Goal: Task Accomplishment & Management: Manage account settings

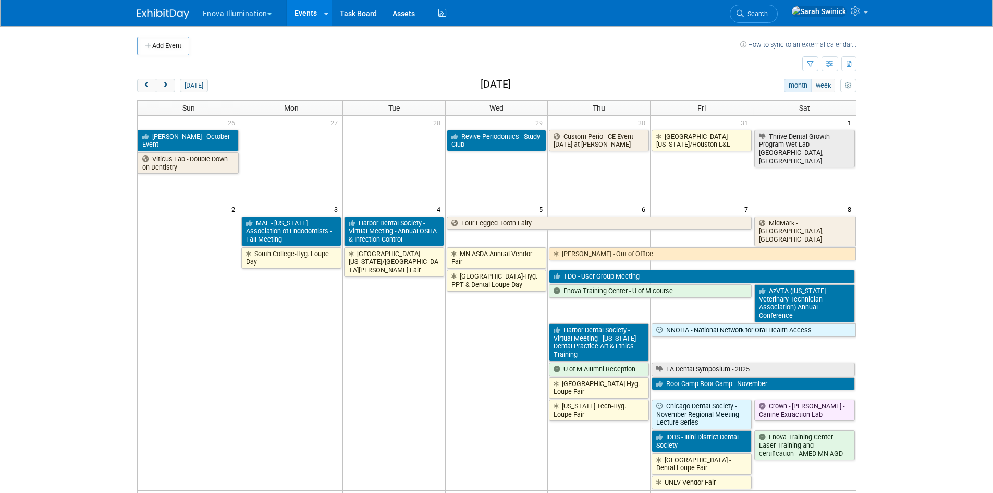
click at [135, 79] on div "Add Event How to sync to an external calendar... New Event Duplicate Event Warn…" at bounding box center [496, 476] width 735 height 901
click at [145, 86] on span "prev" at bounding box center [147, 85] width 8 height 7
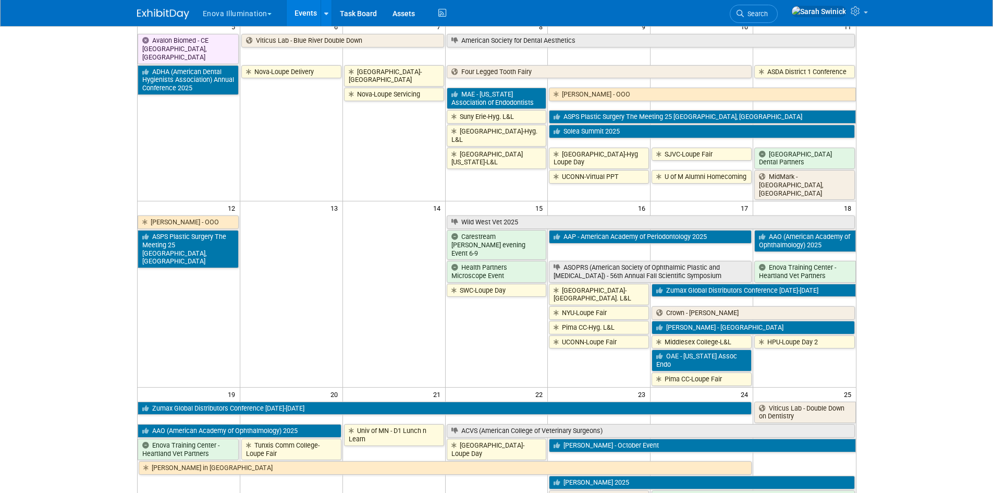
scroll to position [156, 0]
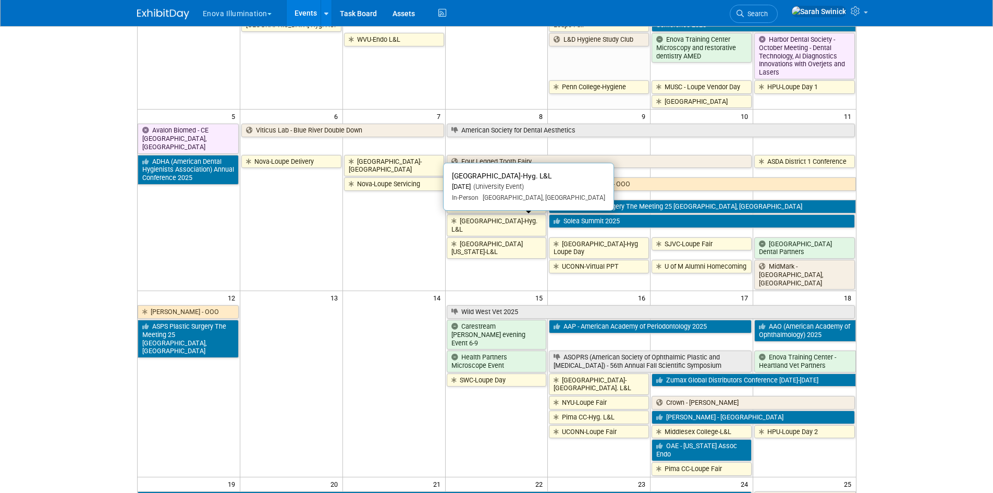
click at [540, 226] on link "[GEOGRAPHIC_DATA]-Hyg. L&L" at bounding box center [497, 224] width 100 height 21
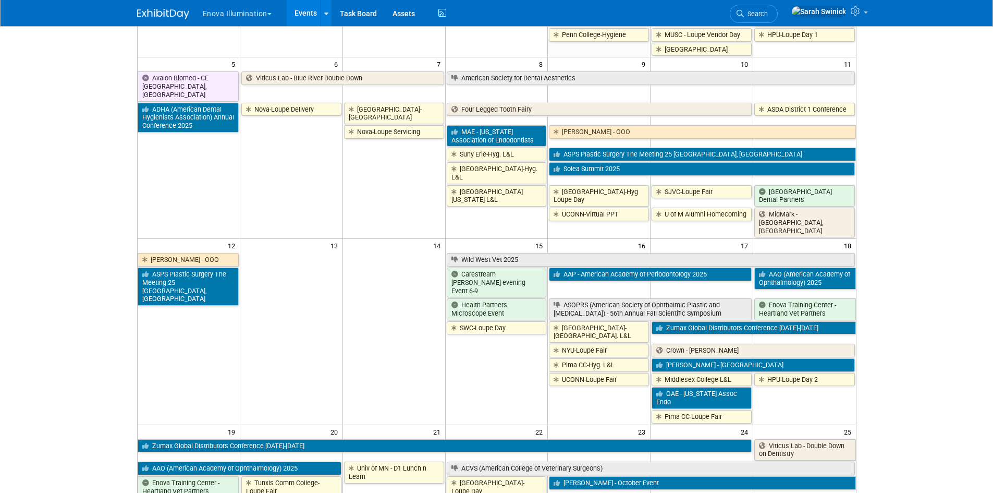
scroll to position [0, 0]
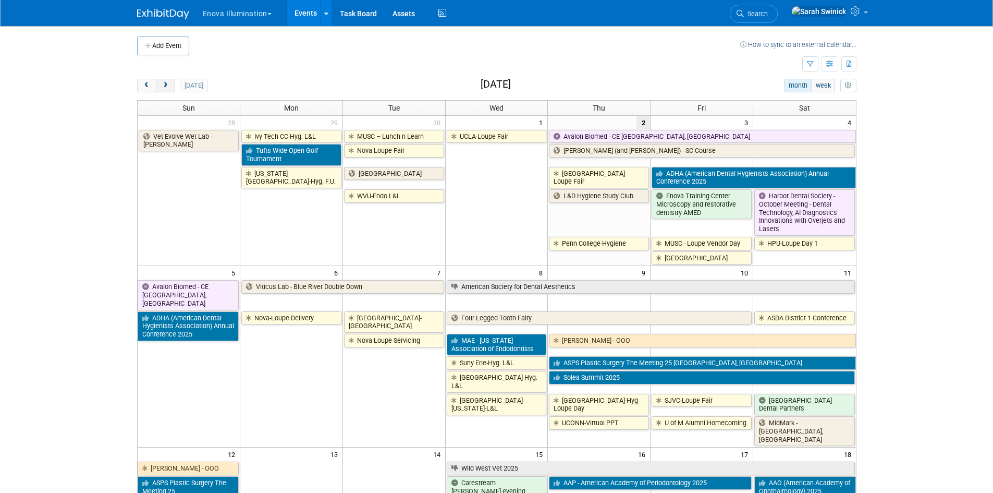
click at [171, 83] on button "next" at bounding box center [165, 86] width 19 height 14
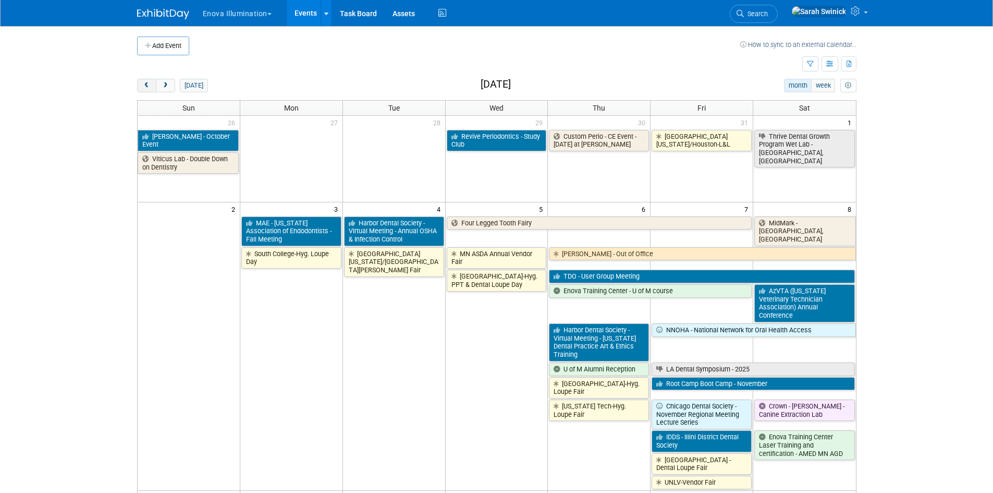
click at [148, 87] on span "prev" at bounding box center [147, 85] width 8 height 7
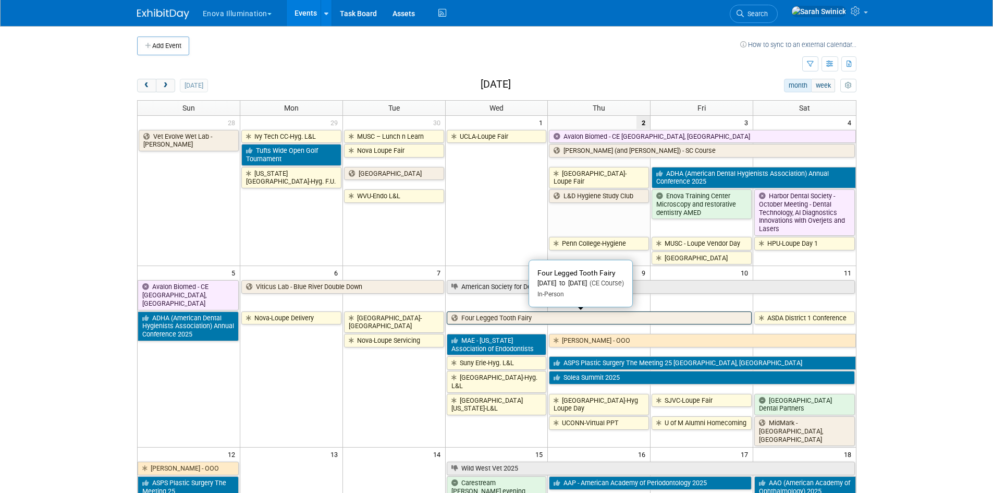
click at [515, 314] on link "Four Legged Tooth Fairy" at bounding box center [600, 318] width 306 height 14
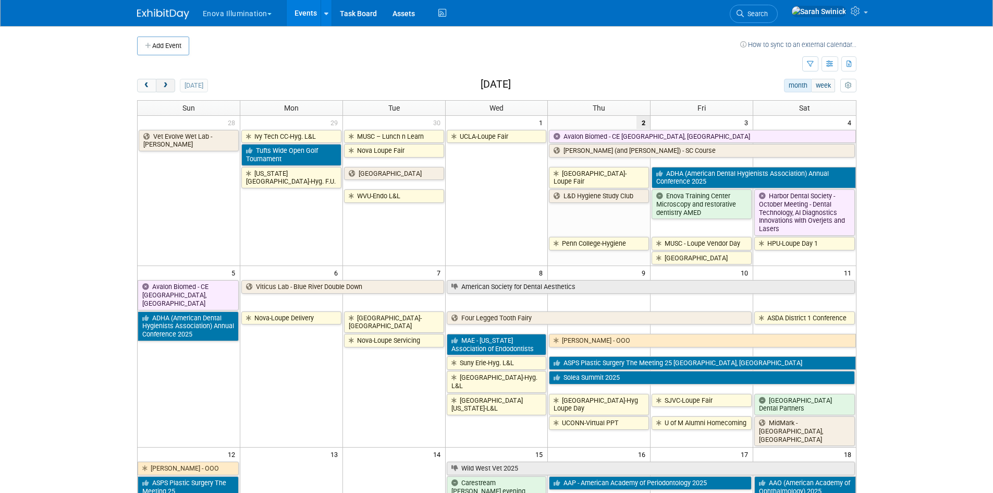
click at [165, 84] on span "next" at bounding box center [166, 85] width 8 height 7
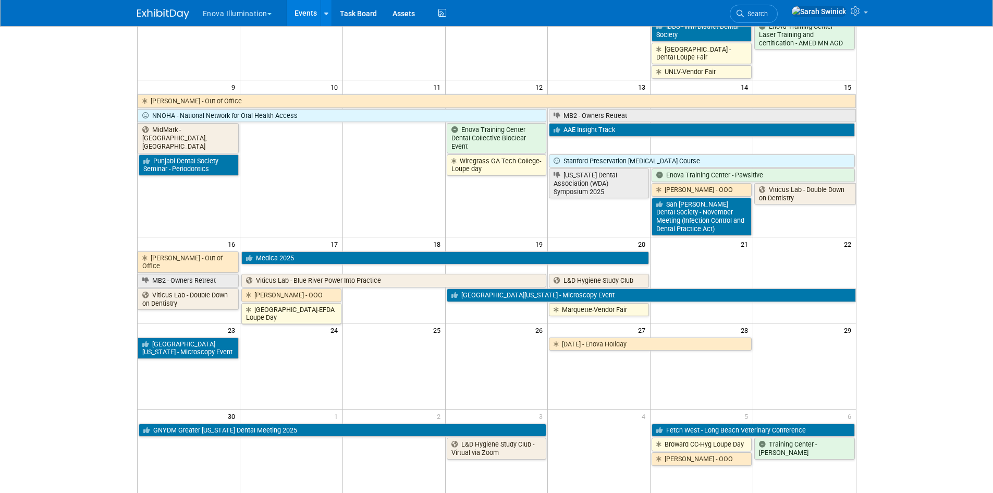
scroll to position [417, 0]
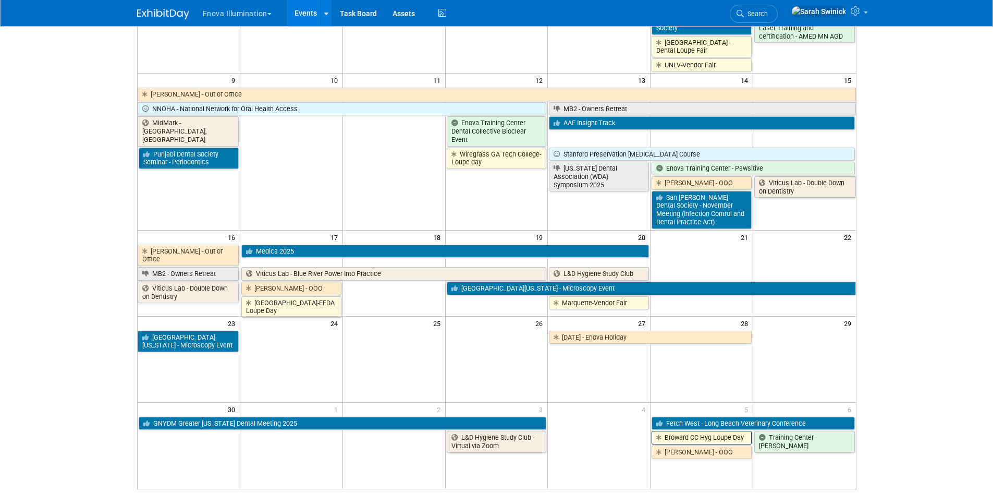
click at [686, 431] on link "Broward CC-Hyg Loupe Day" at bounding box center [702, 438] width 100 height 14
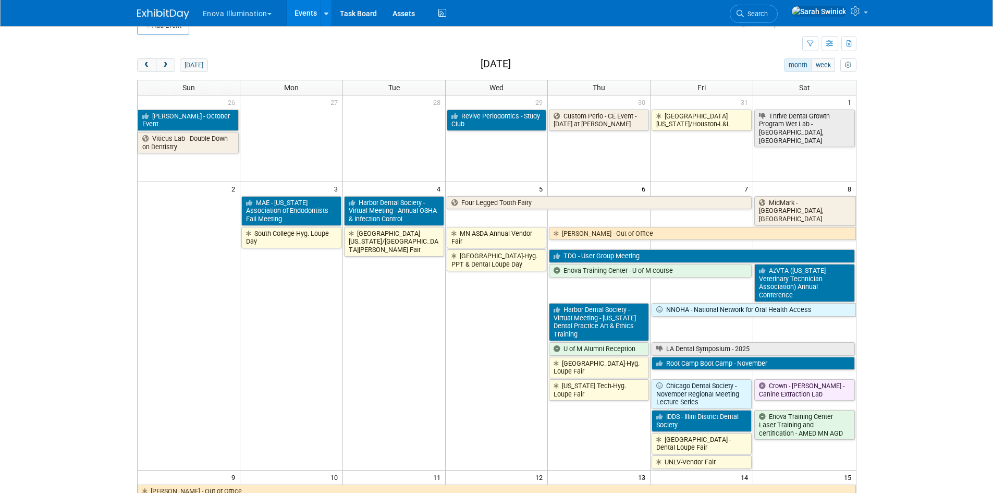
scroll to position [0, 0]
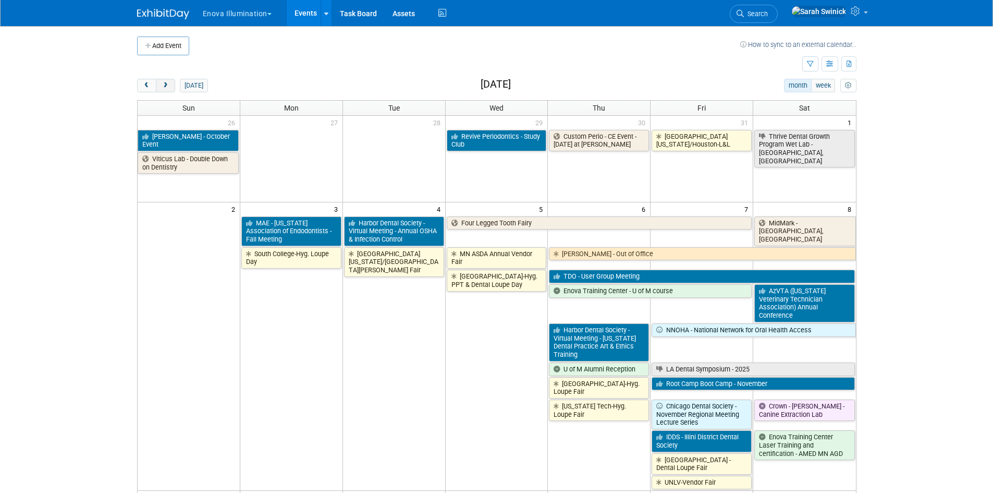
click at [171, 81] on button "next" at bounding box center [165, 86] width 19 height 14
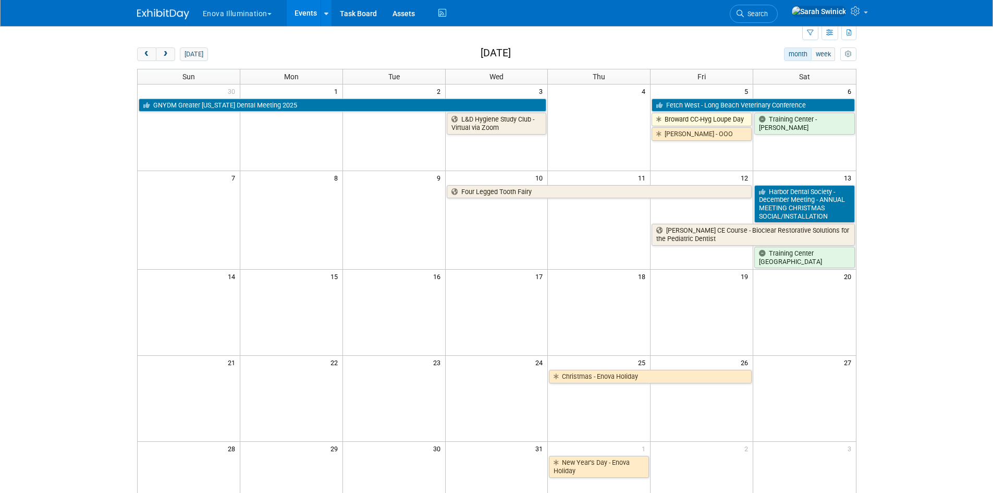
scroll to position [261, 0]
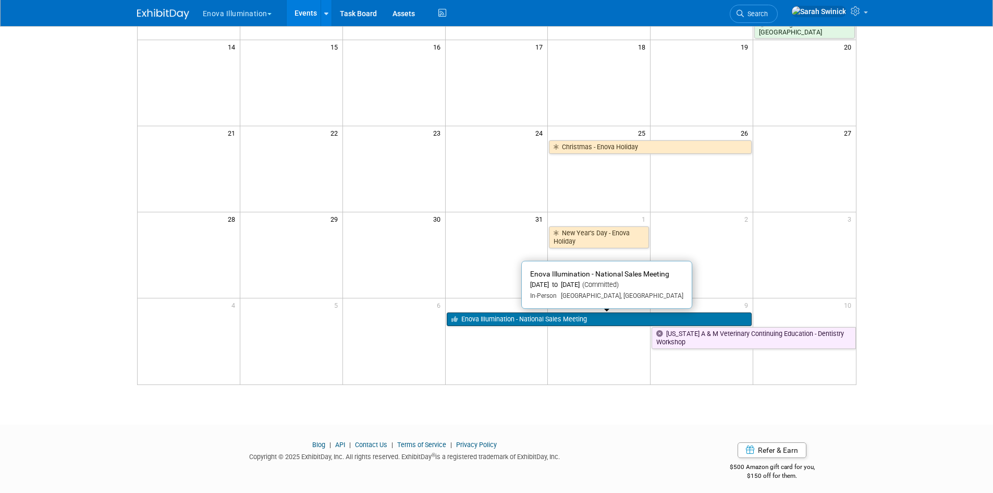
click at [450, 321] on link "Enova Illumination - National Sales Meeting" at bounding box center [600, 319] width 306 height 14
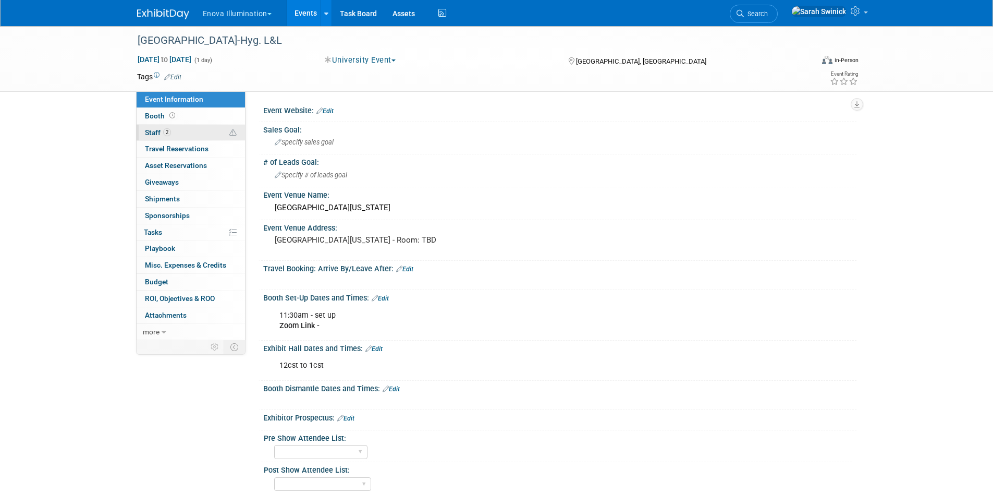
click at [233, 129] on icon at bounding box center [232, 132] width 7 height 7
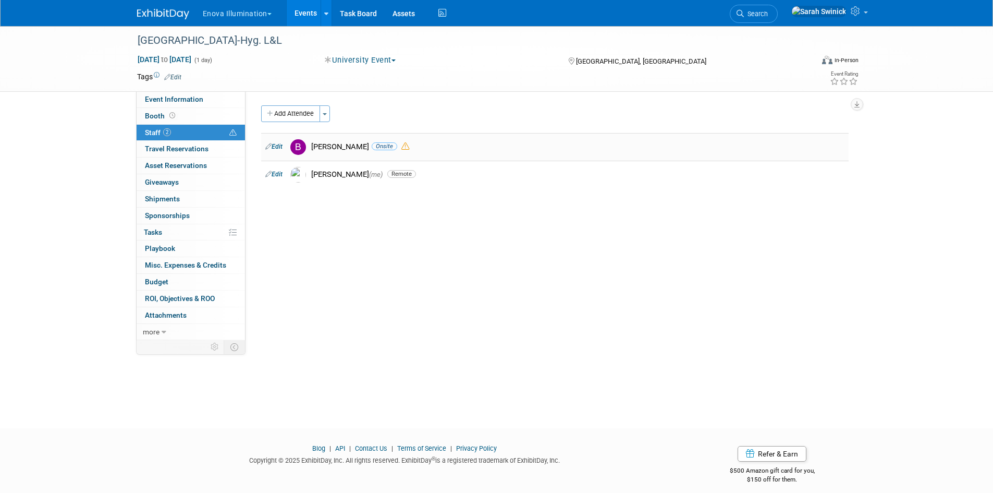
click at [401, 148] on icon at bounding box center [405, 146] width 8 height 8
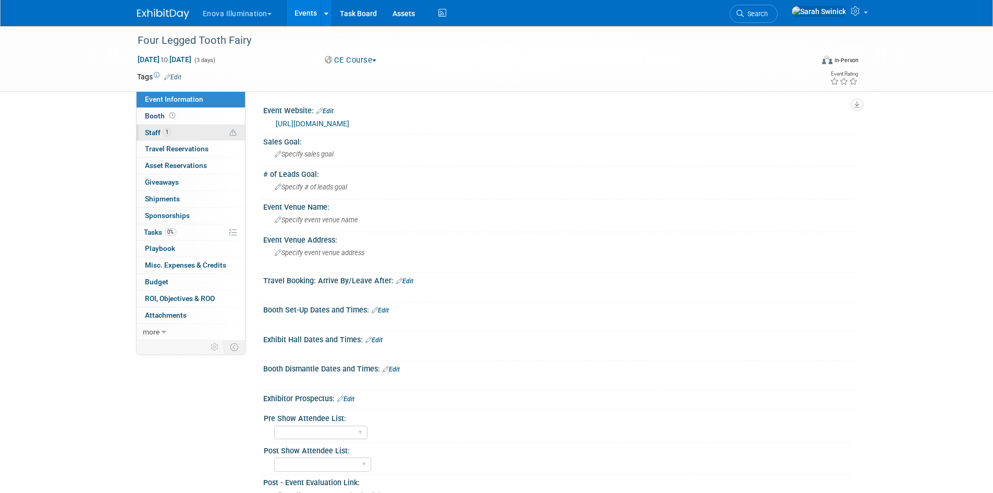
click at [193, 128] on link "1 Staff 1" at bounding box center [191, 133] width 108 height 16
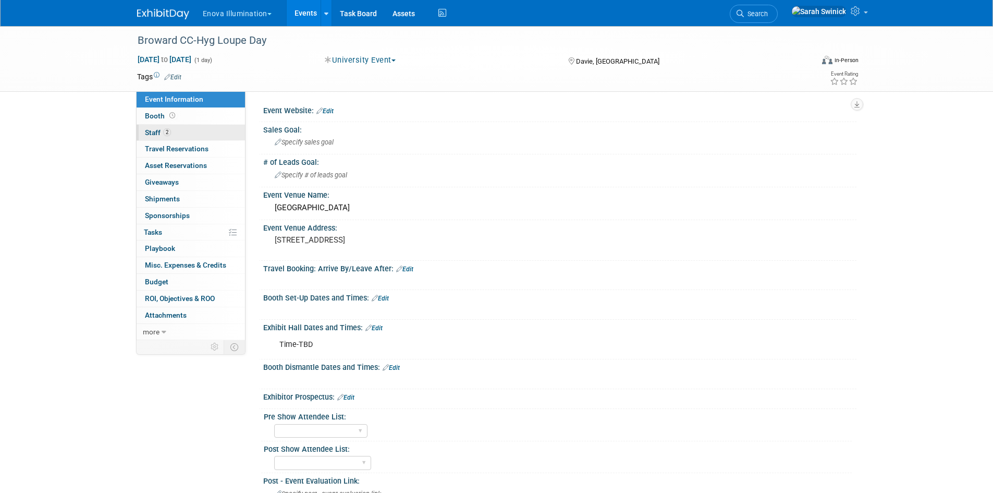
click at [230, 137] on link "2 Staff 2" at bounding box center [191, 133] width 108 height 16
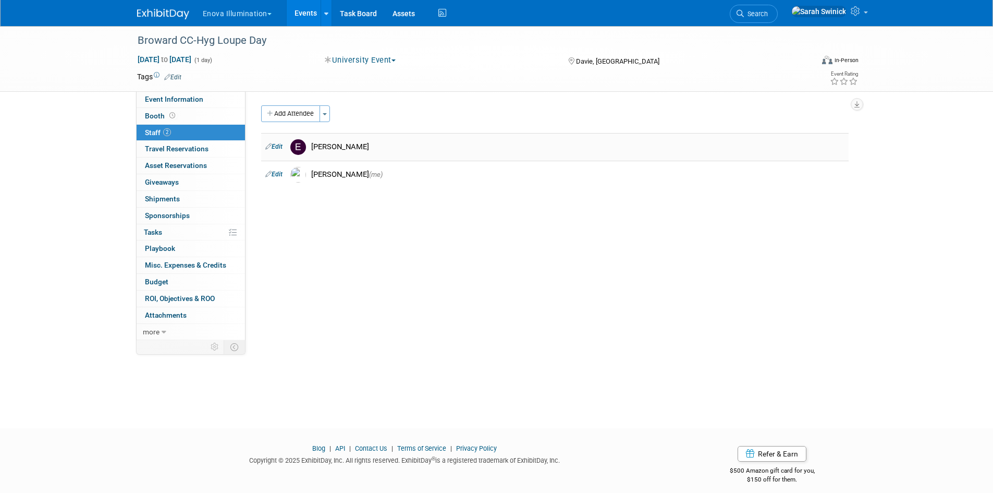
click at [281, 148] on link "Edit" at bounding box center [273, 146] width 17 height 7
select select "59ada8a8-82d7-4d5a-95d0-35027093c848"
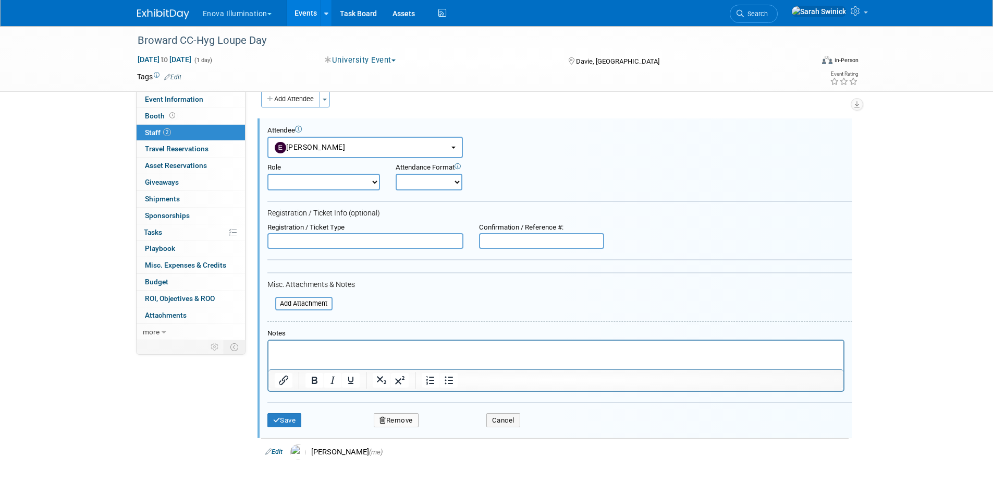
click at [398, 415] on button "Remove" at bounding box center [396, 420] width 45 height 15
click at [447, 430] on icon at bounding box center [446, 430] width 6 height 6
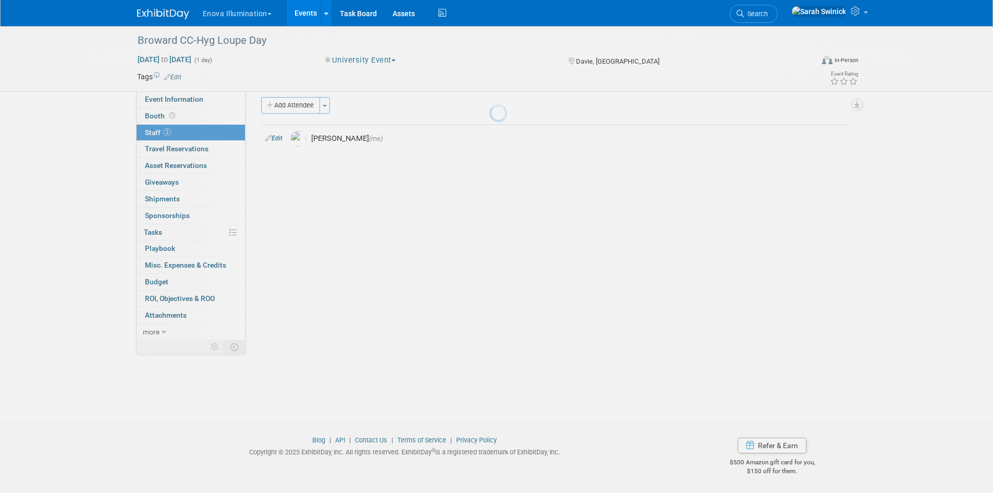
scroll to position [8, 0]
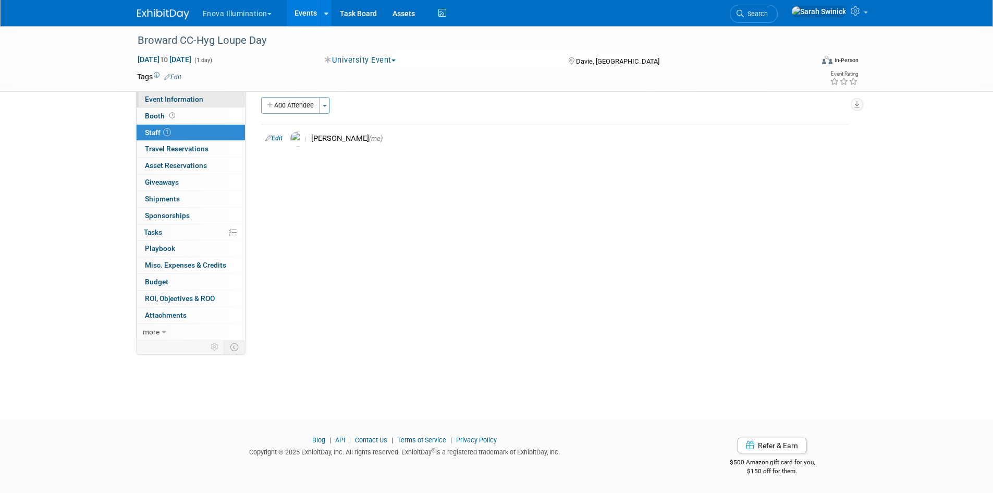
click at [204, 102] on link "Event Information" at bounding box center [191, 99] width 108 height 16
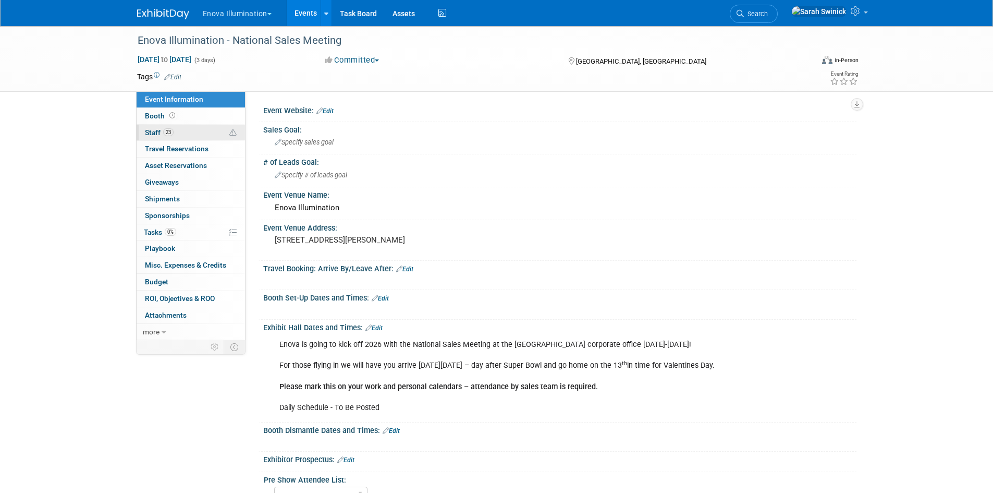
click at [222, 130] on link "23 Staff 23" at bounding box center [191, 133] width 108 height 16
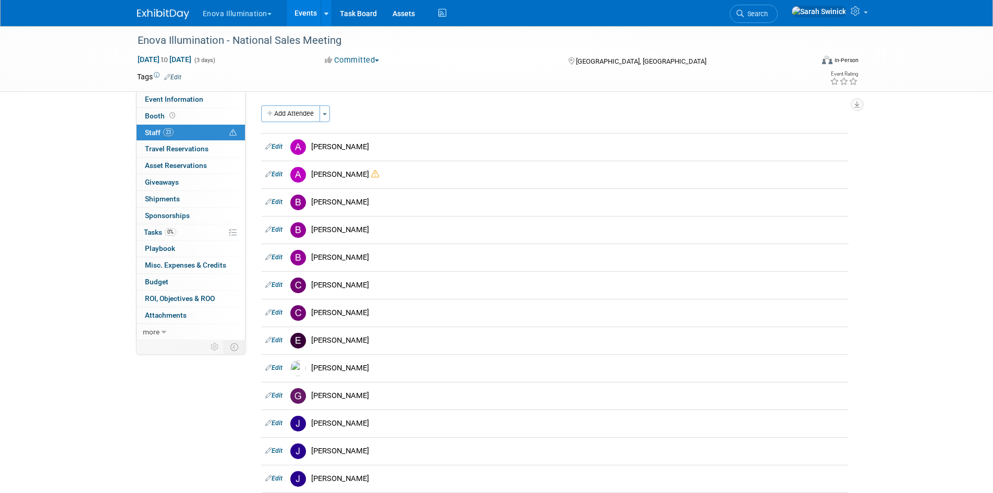
click at [178, 18] on img at bounding box center [163, 14] width 52 height 10
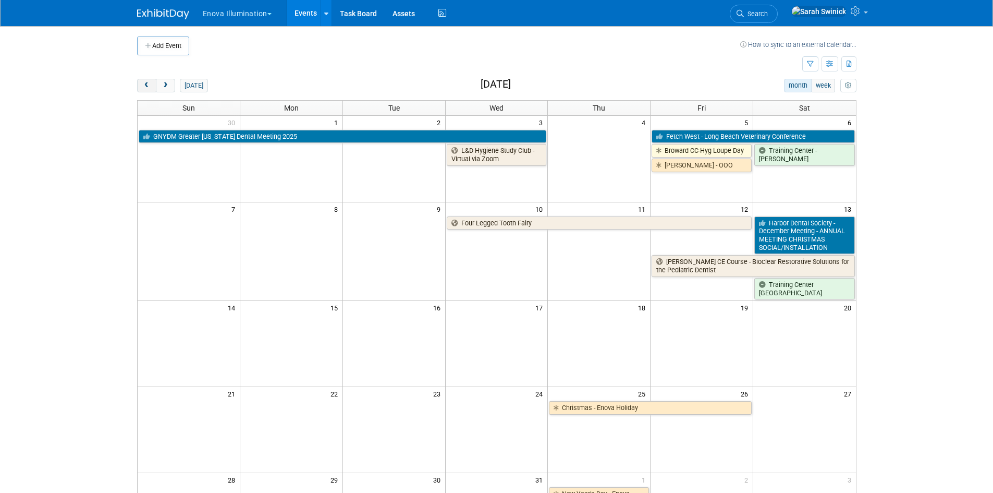
click at [149, 89] on button "prev" at bounding box center [146, 86] width 19 height 14
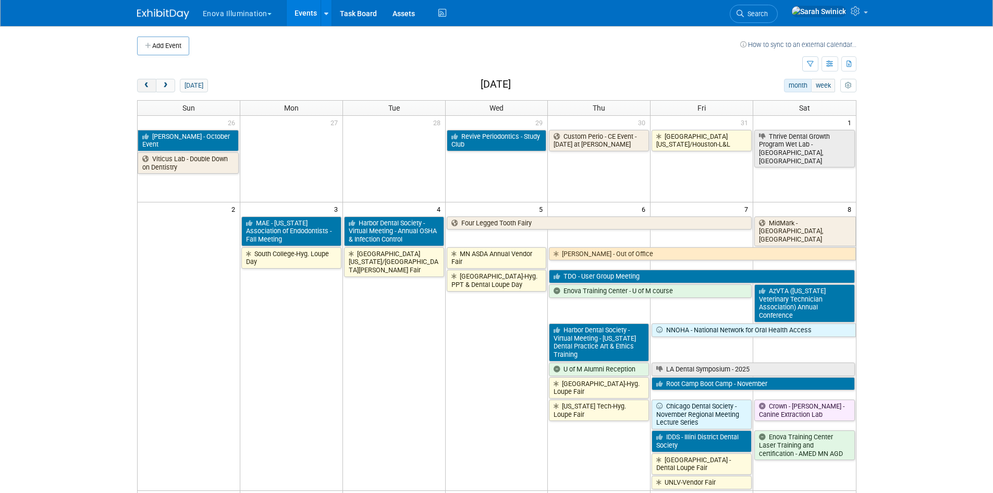
click at [149, 88] on span "prev" at bounding box center [147, 85] width 8 height 7
click at [149, 87] on span "prev" at bounding box center [147, 85] width 8 height 7
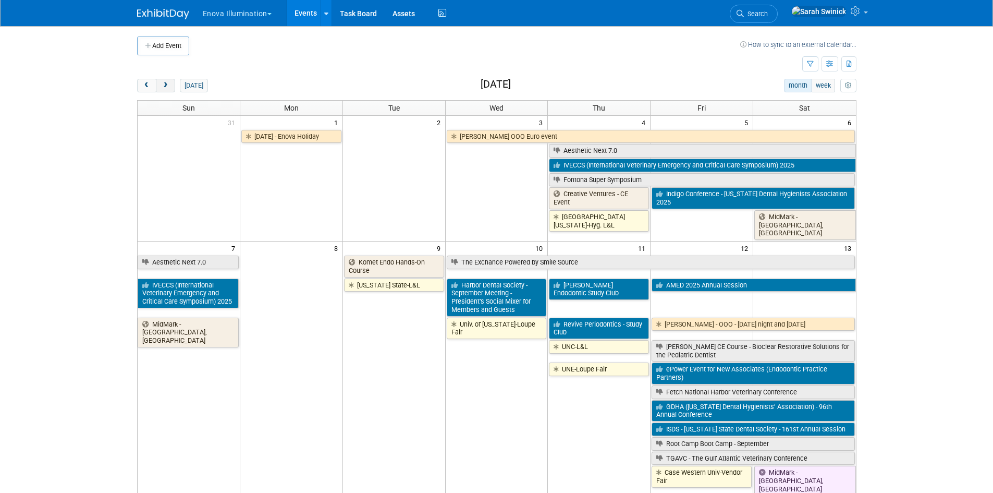
click at [162, 90] on button "next" at bounding box center [165, 86] width 19 height 14
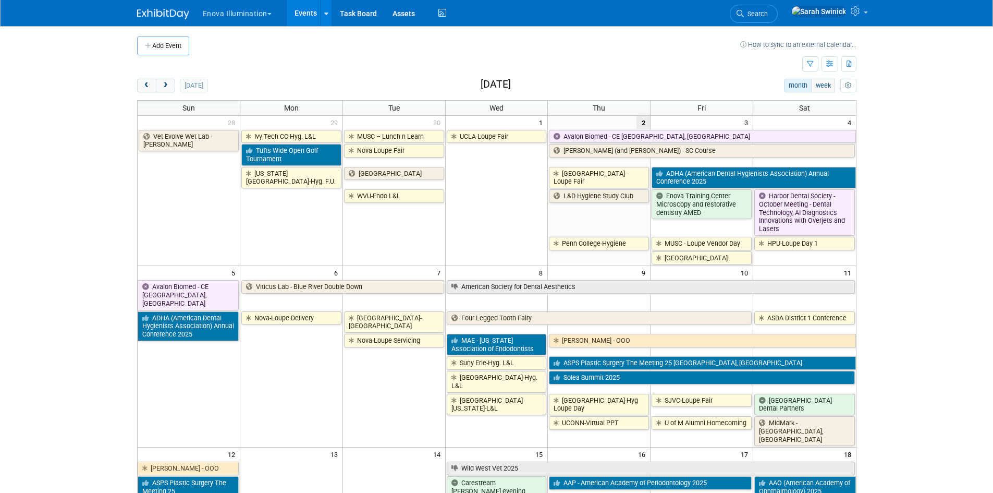
drag, startPoint x: 140, startPoint y: 82, endPoint x: 458, endPoint y: 1, distance: 328.8
click at [140, 81] on button "prev" at bounding box center [146, 86] width 19 height 14
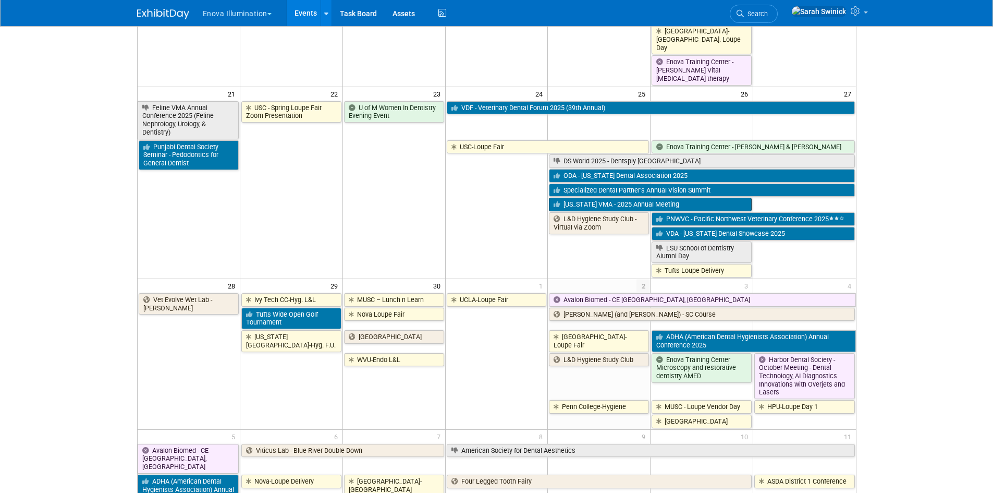
scroll to position [782, 0]
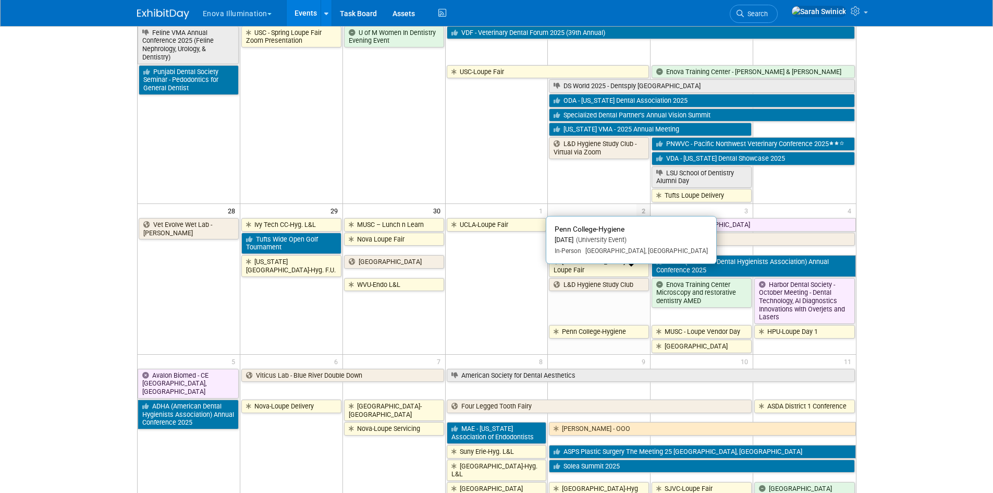
click at [632, 325] on link "Penn College-Hygiene" at bounding box center [599, 332] width 100 height 14
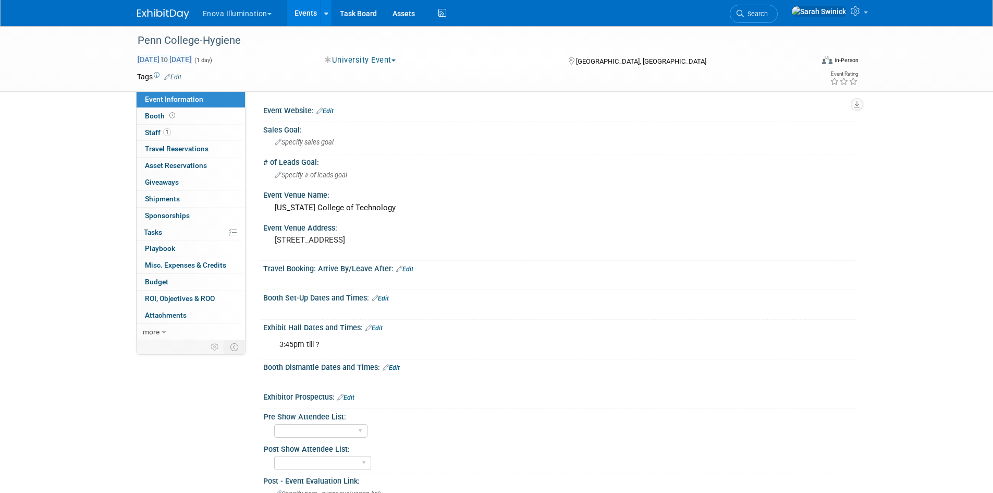
click at [176, 59] on span "Oct 2, 2025 to Oct 2, 2025" at bounding box center [164, 59] width 55 height 9
type input "[DATE]"
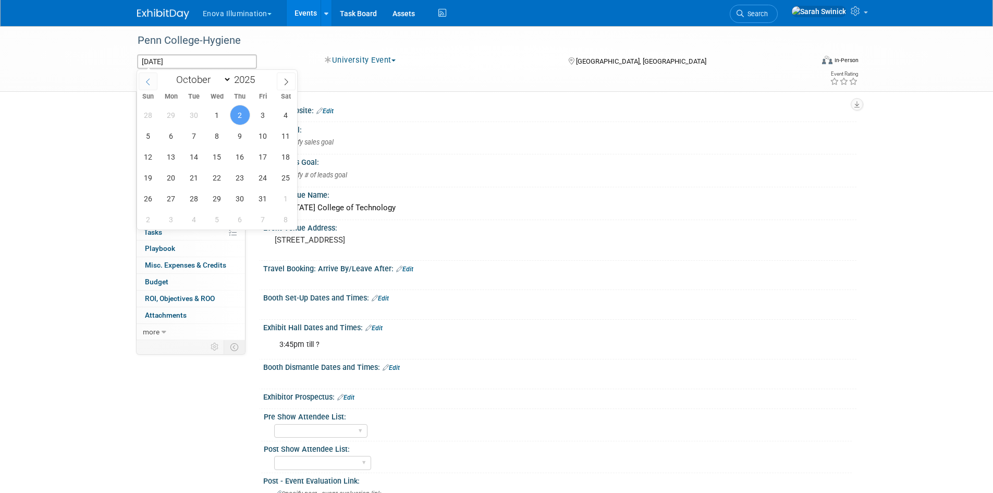
click at [154, 82] on span at bounding box center [148, 81] width 19 height 18
select select "8"
click at [243, 171] on span "25" at bounding box center [240, 177] width 20 height 20
type input "Sep 25, 2025"
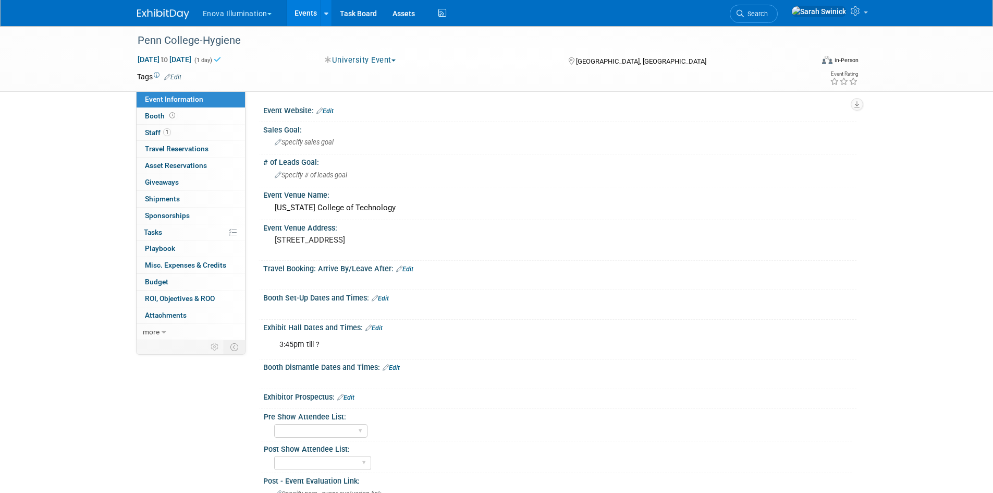
click at [294, 72] on td at bounding box center [458, 76] width 555 height 10
click at [195, 133] on link "1 Staff 1" at bounding box center [191, 133] width 108 height 16
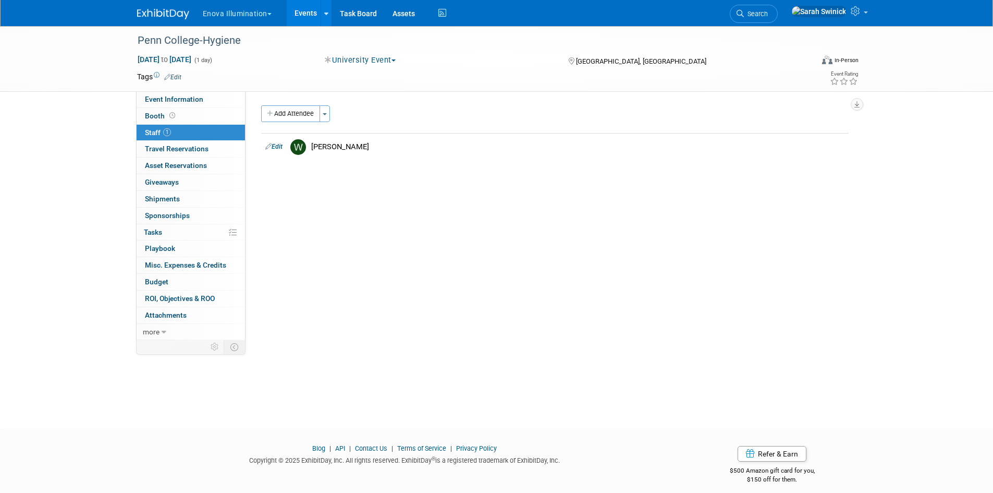
click at [168, 7] on link at bounding box center [169, 9] width 65 height 8
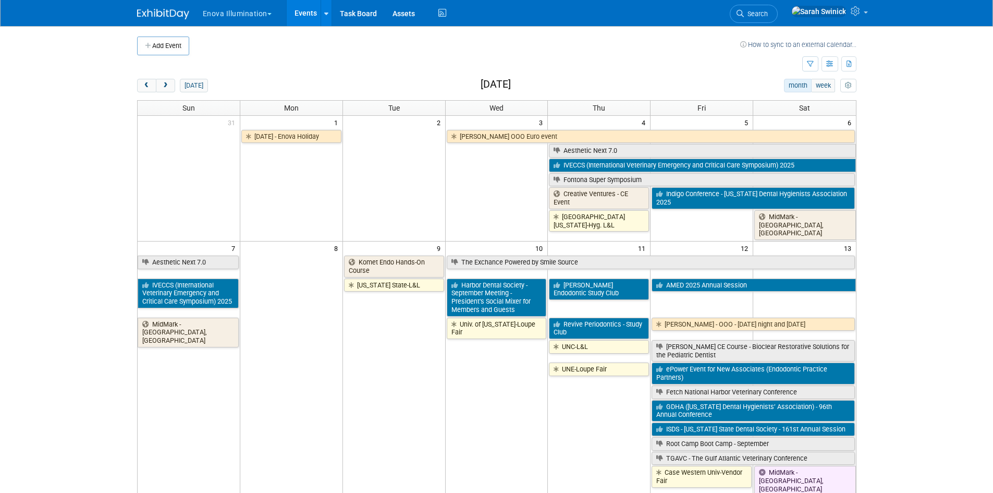
click at [778, 19] on link "Search" at bounding box center [754, 14] width 48 height 18
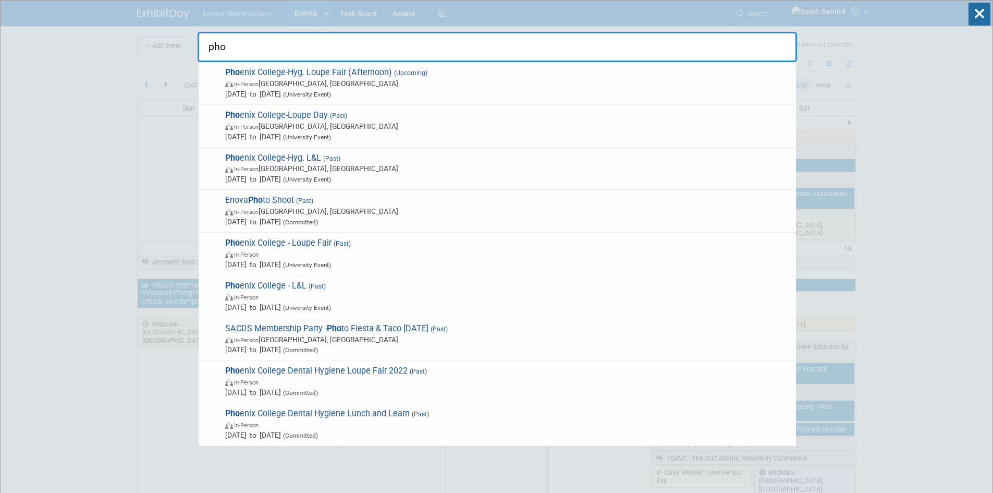
type input "pho"
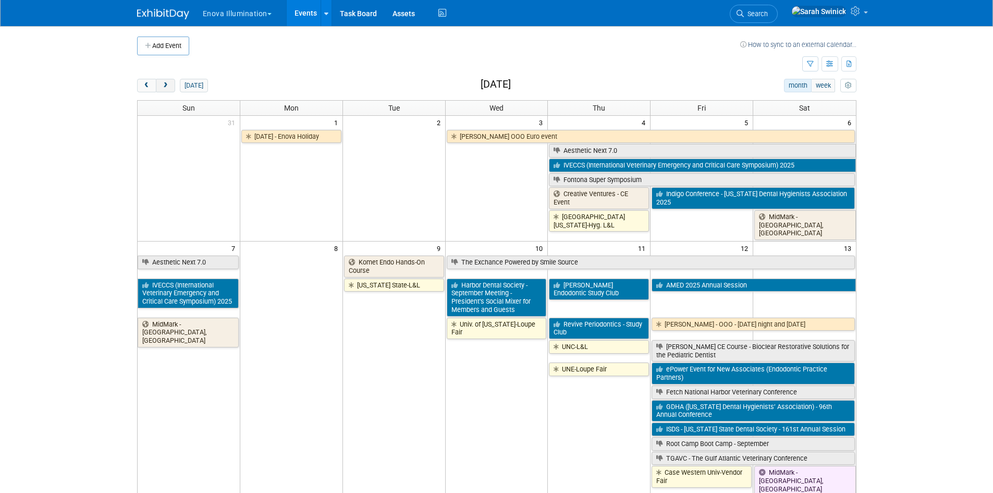
click at [171, 82] on button "next" at bounding box center [165, 86] width 19 height 14
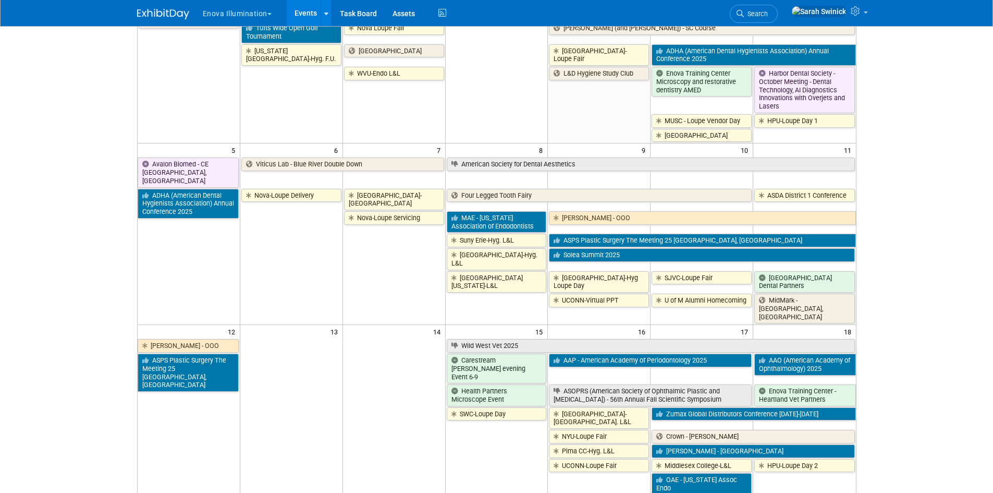
scroll to position [52, 0]
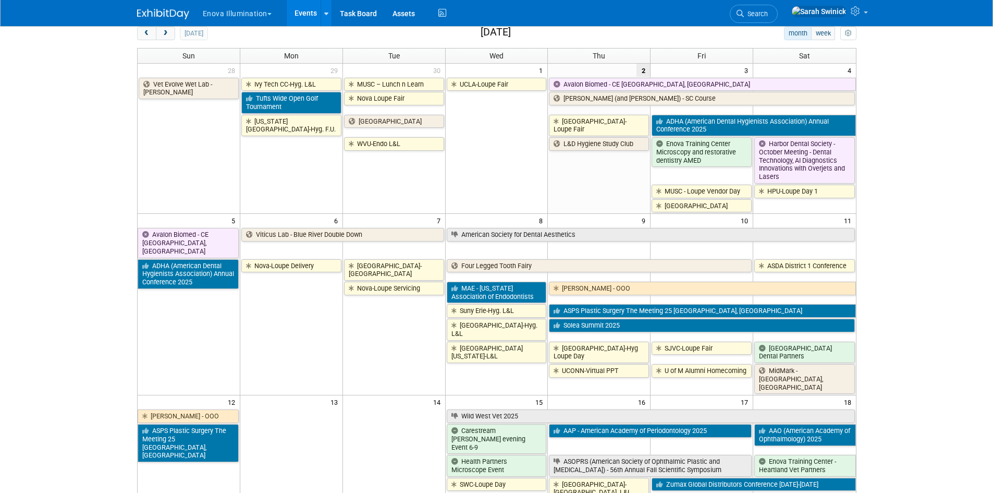
click at [503, 209] on td "UCLA-Loupe Fair" at bounding box center [496, 145] width 103 height 136
